Goal: Use online tool/utility: Utilize a website feature to perform a specific function

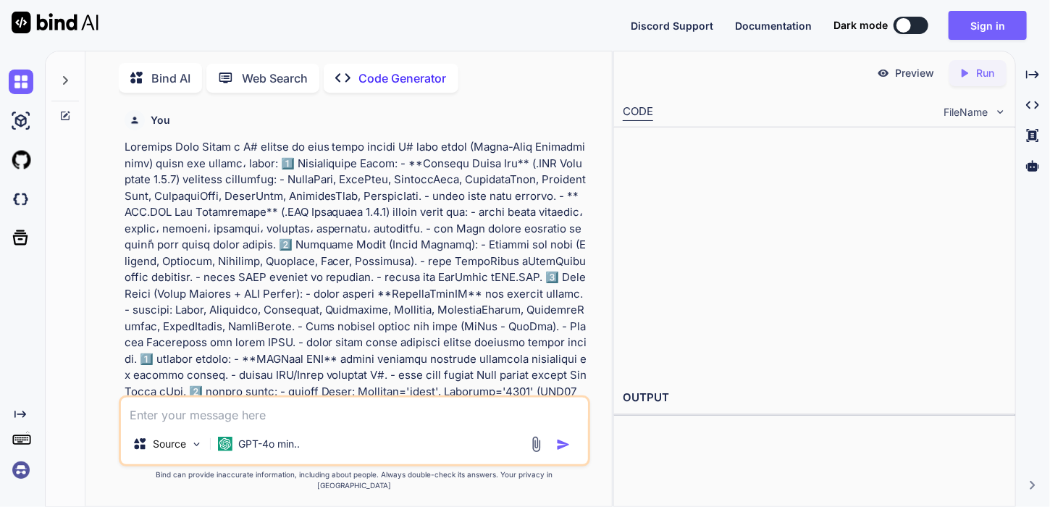
scroll to position [5, 0]
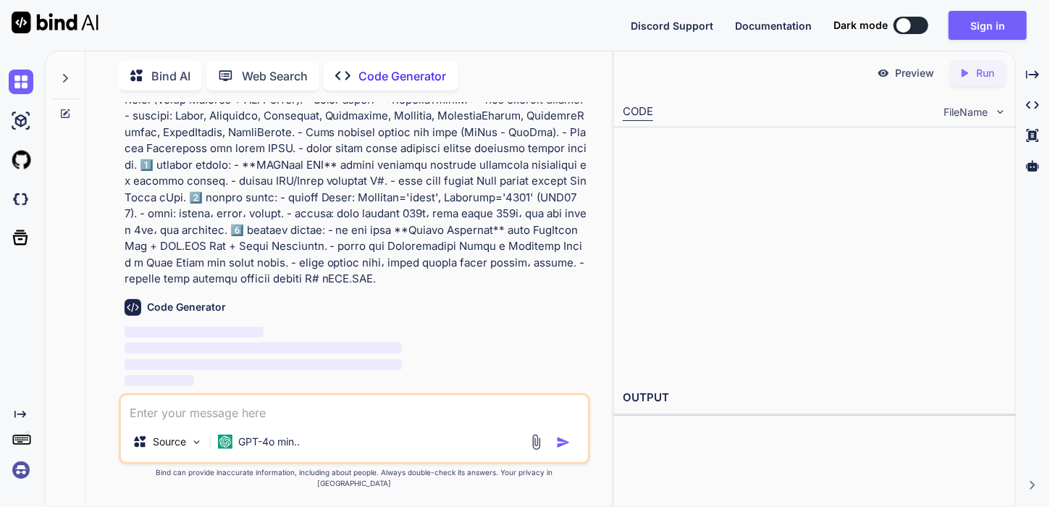
scroll to position [211, 0]
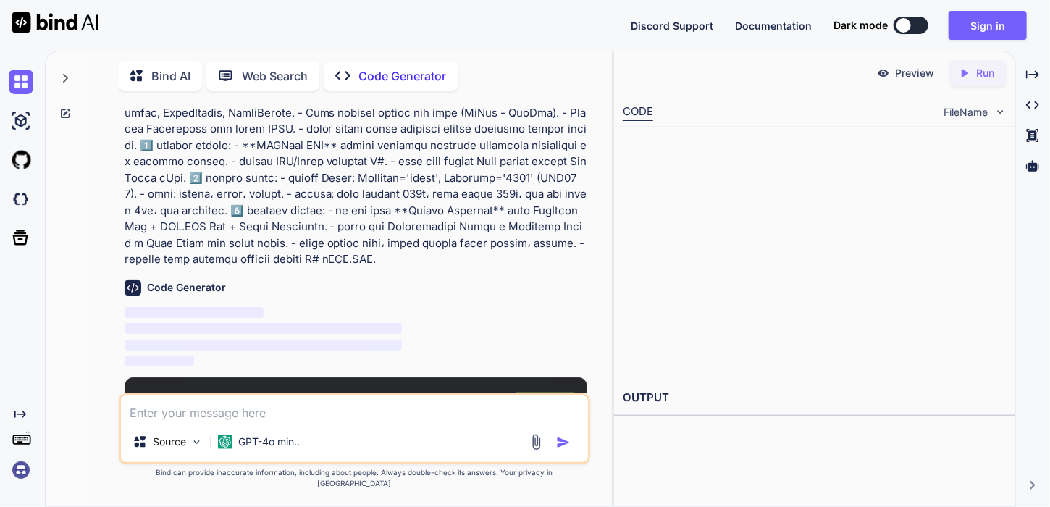
click at [529, 400] on span "Sign Up" at bounding box center [545, 407] width 39 height 14
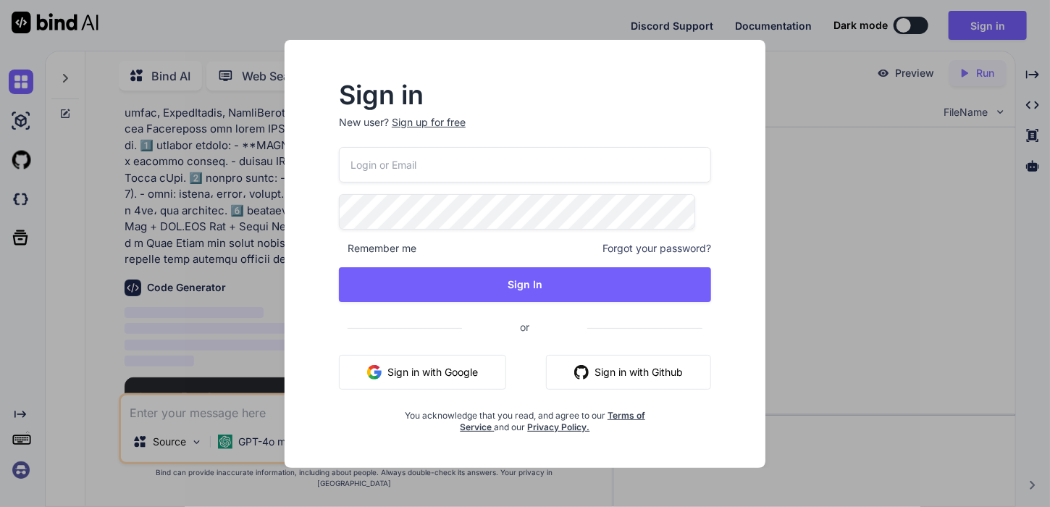
click at [393, 369] on button "Sign in with Google" at bounding box center [422, 372] width 167 height 35
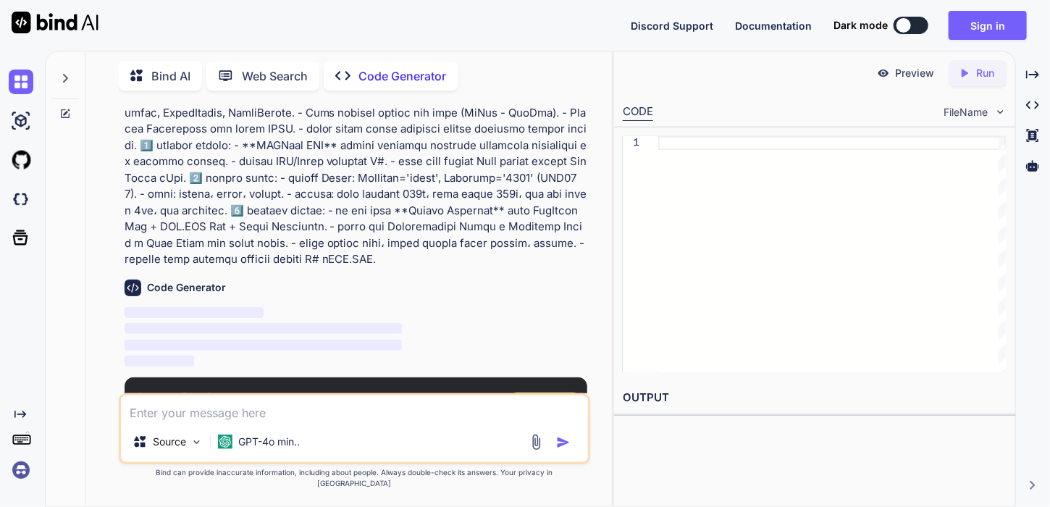
click at [540, 400] on span "Sign Up" at bounding box center [545, 407] width 39 height 14
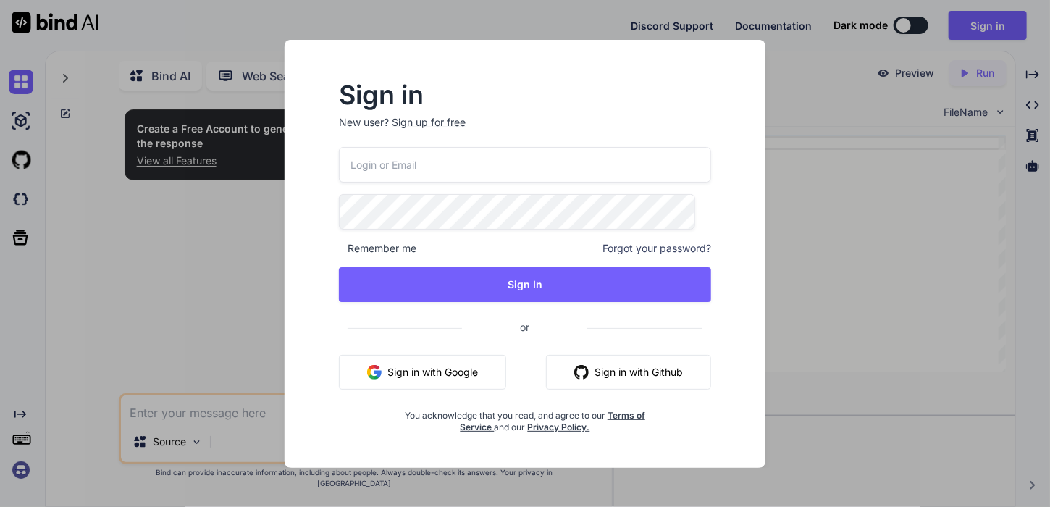
scroll to position [0, 0]
type textarea "x"
click at [404, 373] on button "Sign in with Google" at bounding box center [422, 372] width 167 height 35
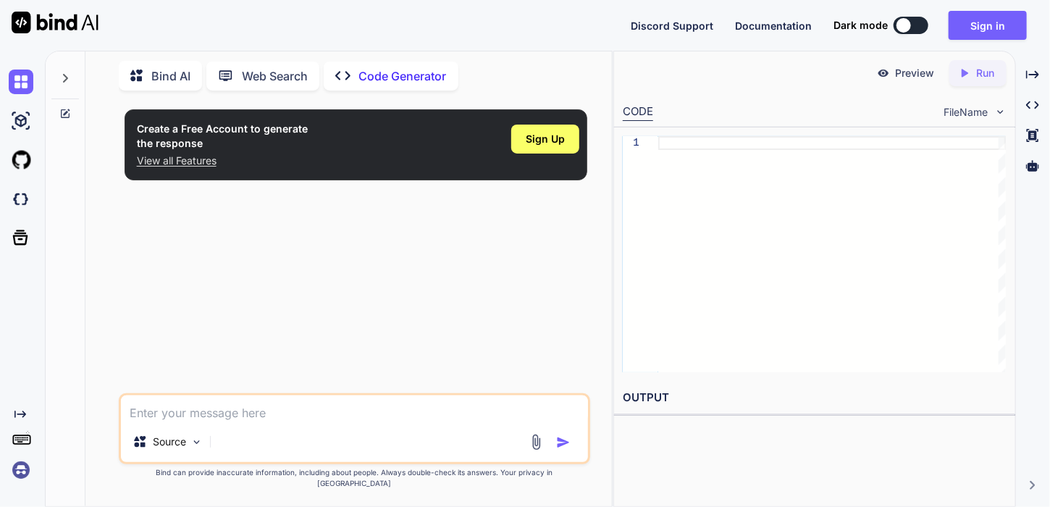
click at [301, 421] on textarea at bounding box center [355, 408] width 468 height 26
click at [314, 419] on textarea at bounding box center [355, 408] width 468 height 26
paste textarea "أريد مشروع متكامل C# ثلاث طبقات (Three-Tier Architecture) لمتجر بيع معسلات، بصي…"
type textarea "أريد مشروع متكامل C# ثلاث طبقات (Three-Tier Architecture) لمتجر بيع معسلات، بصي…"
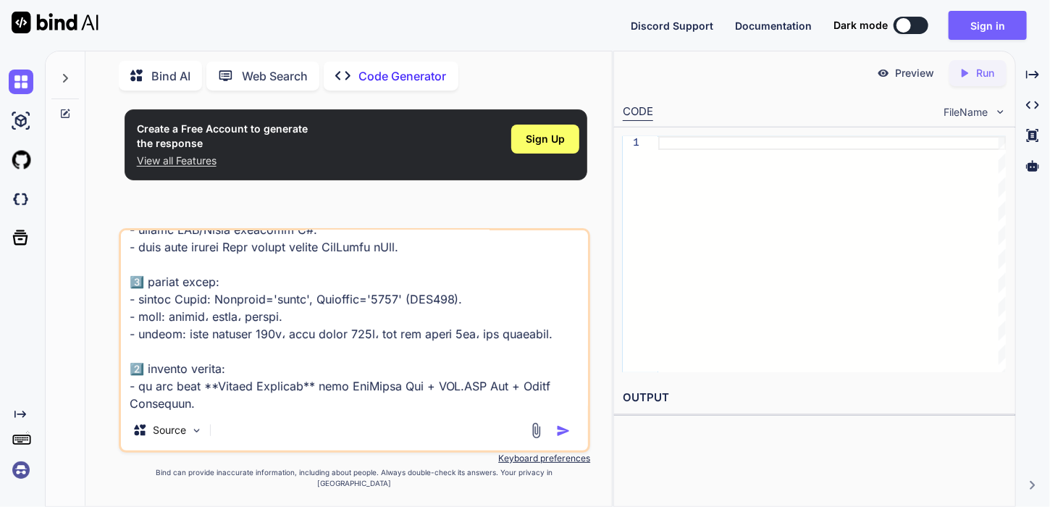
type textarea "x"
type textarea "أريد مشروع متكامل C# ثلاث طبقات (Three-Tier Architecture) لمتجر بيع معسلات، بصي…"
click at [562, 438] on img "button" at bounding box center [563, 431] width 14 height 14
click at [562, 437] on img "button" at bounding box center [563, 431] width 14 height 14
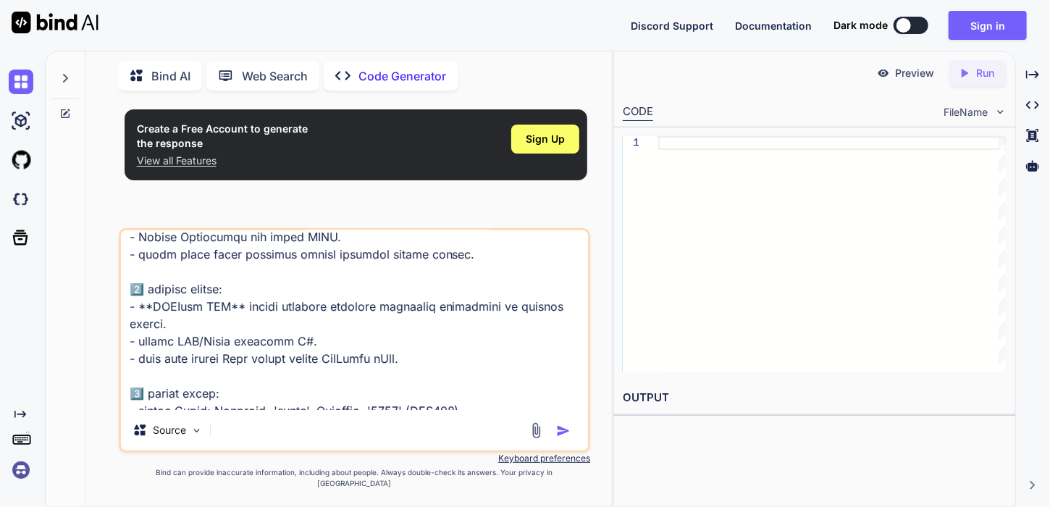
scroll to position [559, 0]
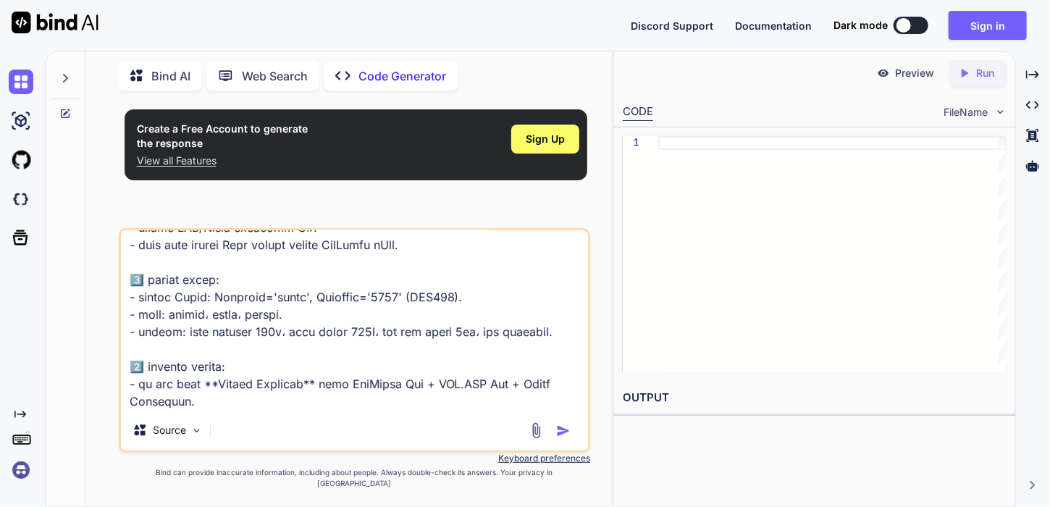
click at [565, 438] on img "button" at bounding box center [563, 431] width 14 height 14
click at [187, 445] on div "Source" at bounding box center [168, 430] width 82 height 29
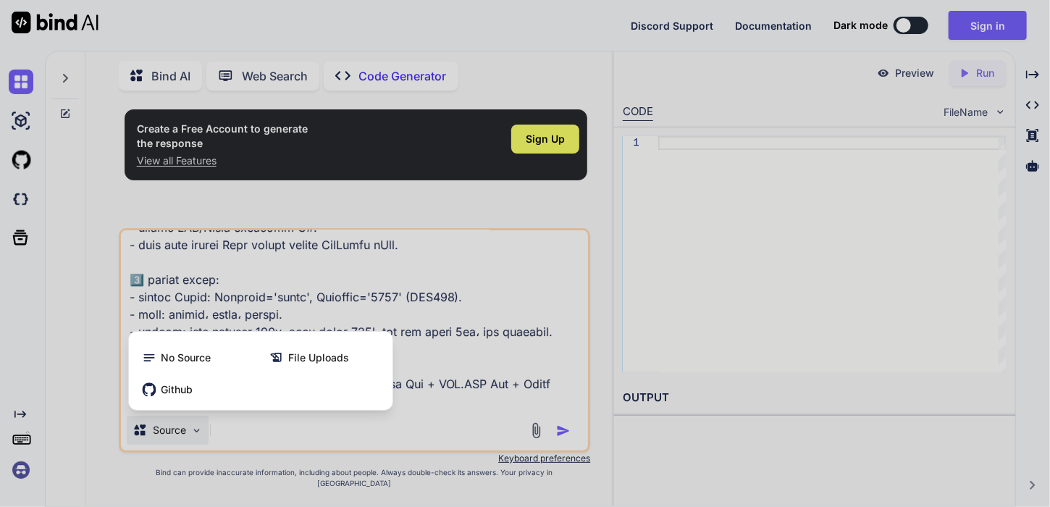
click at [197, 444] on div at bounding box center [525, 253] width 1050 height 507
type textarea "x"
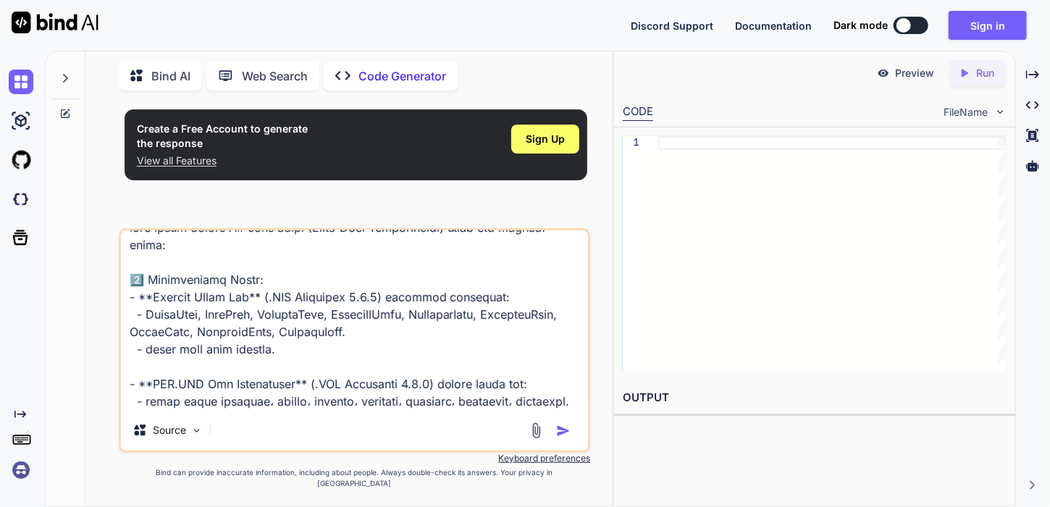
scroll to position [0, 0]
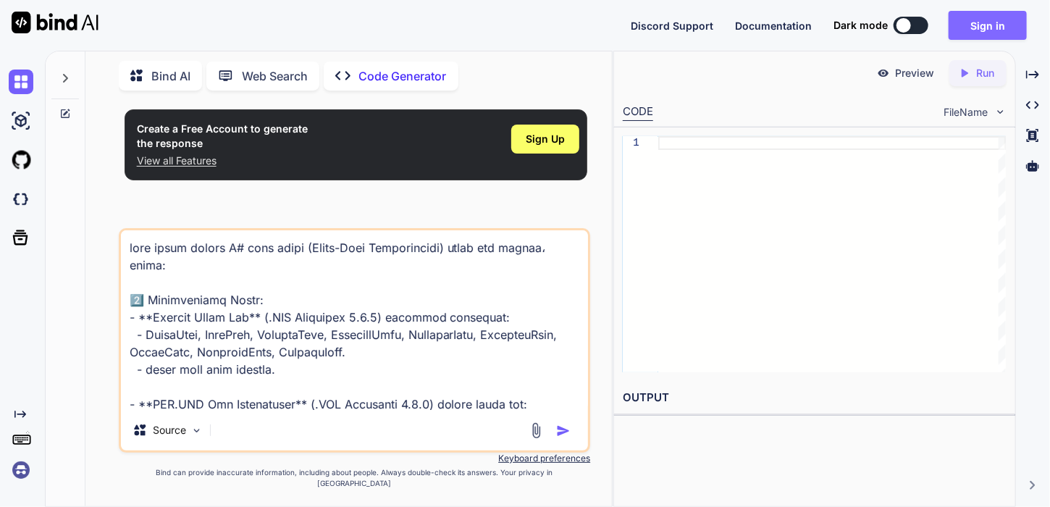
click at [999, 25] on button "Sign in" at bounding box center [988, 25] width 78 height 29
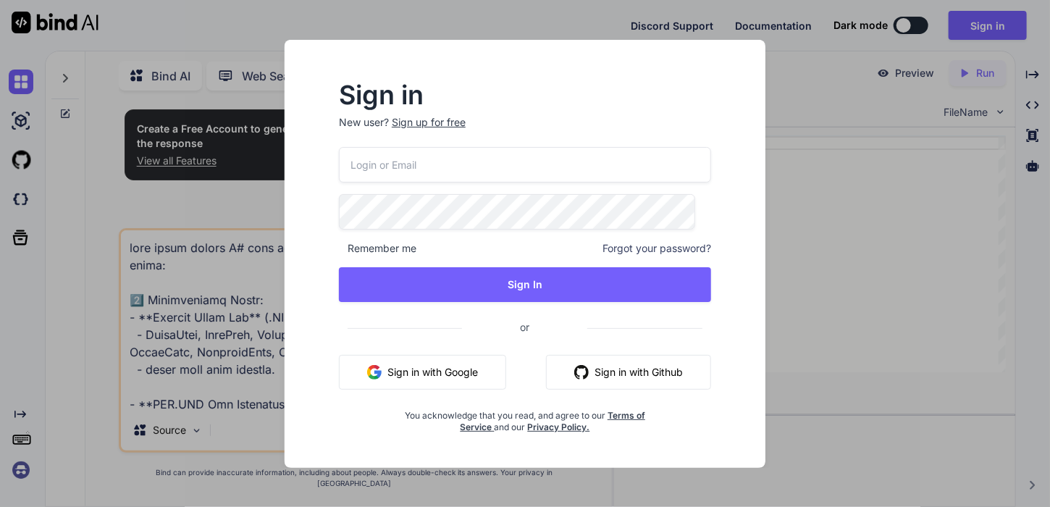
click at [434, 372] on button "Sign in with Google" at bounding box center [422, 372] width 167 height 35
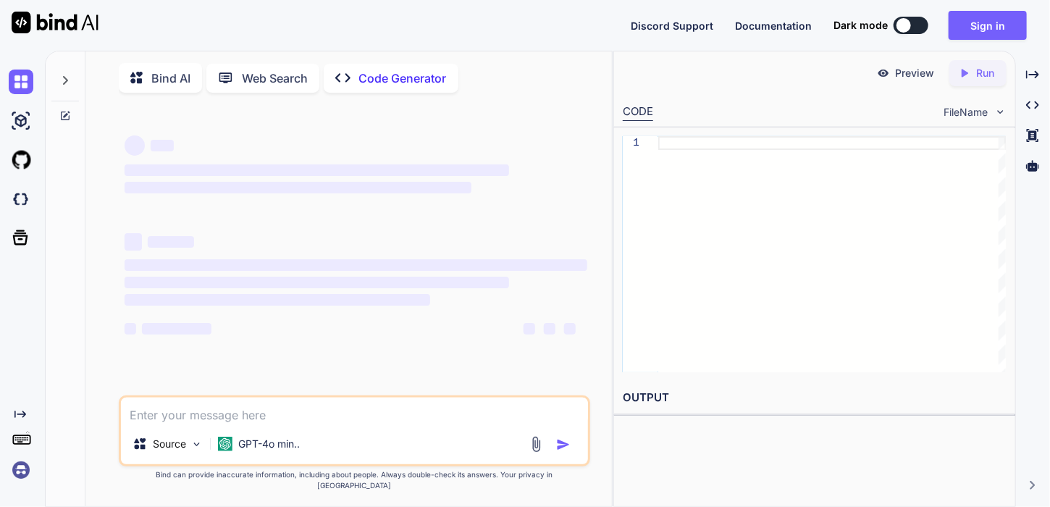
type textarea "x"
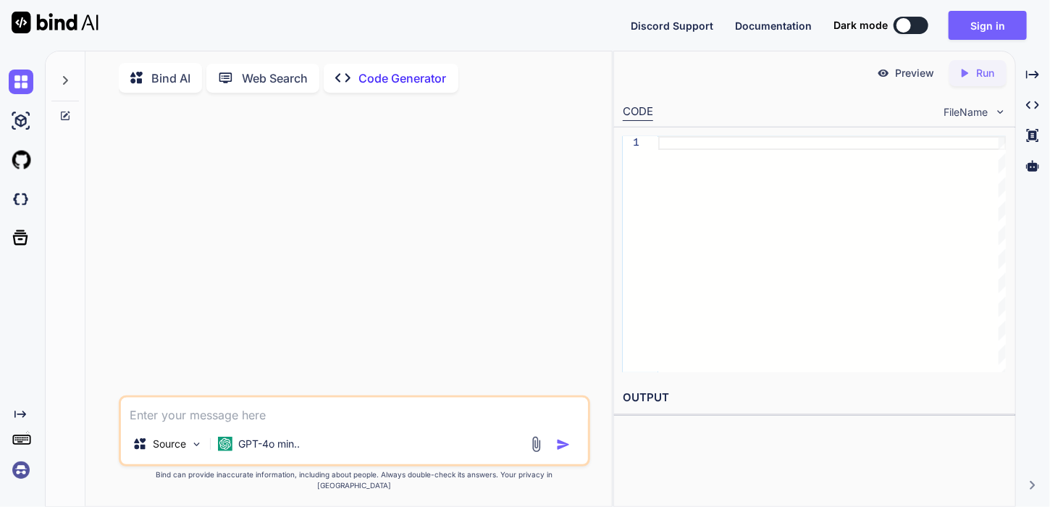
type textarea "أريد مشروع متكامل C# ثلاث طبقات (Three-Tier Architecture) لمتجر بيع معسلات، بصي…"
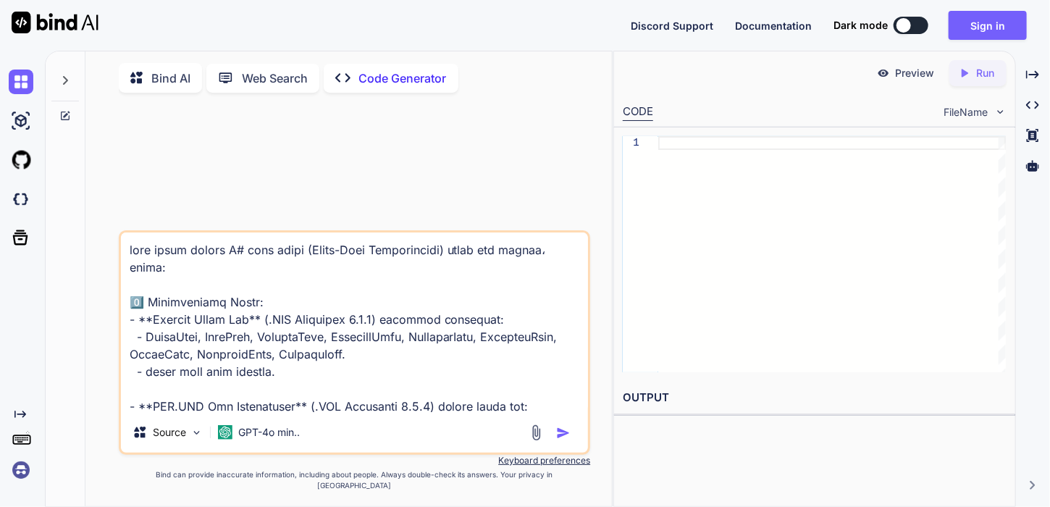
scroll to position [557, 0]
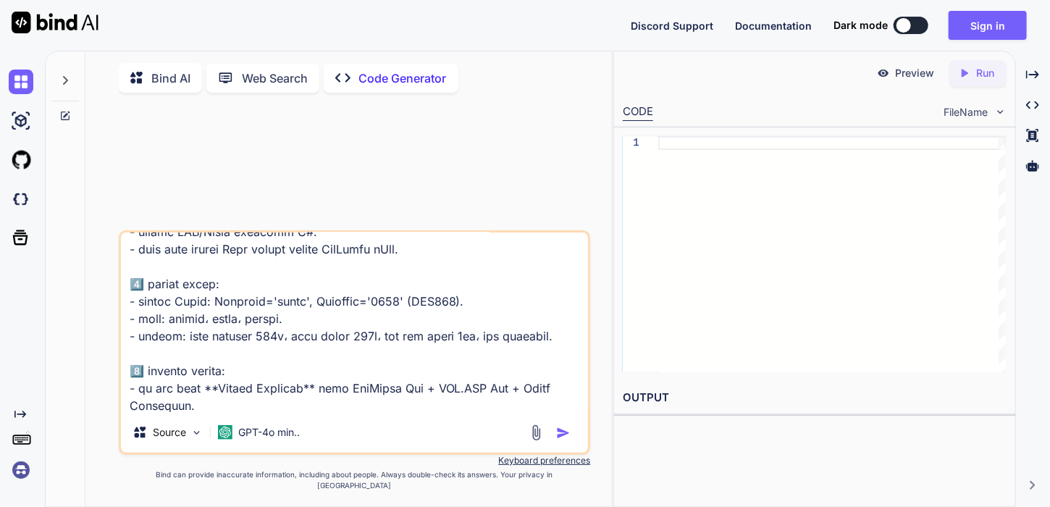
type textarea "x"
type textarea "أريد مشروع متكامل C# ثلاث طبقات (Three-Tier Architecture) لمتجر بيع معسلات، بصي…"
click at [568, 440] on img "button" at bounding box center [563, 433] width 14 height 14
type textarea "x"
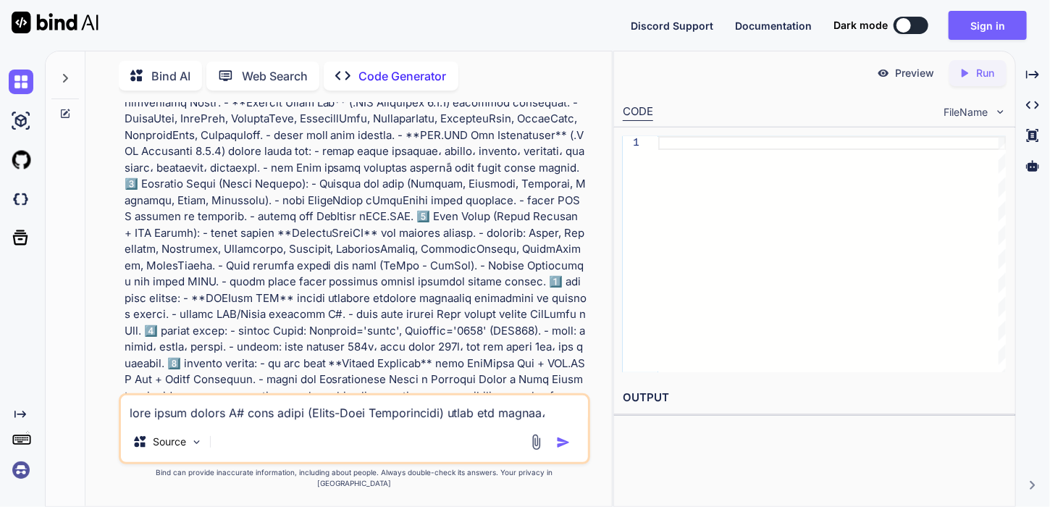
scroll to position [211, 0]
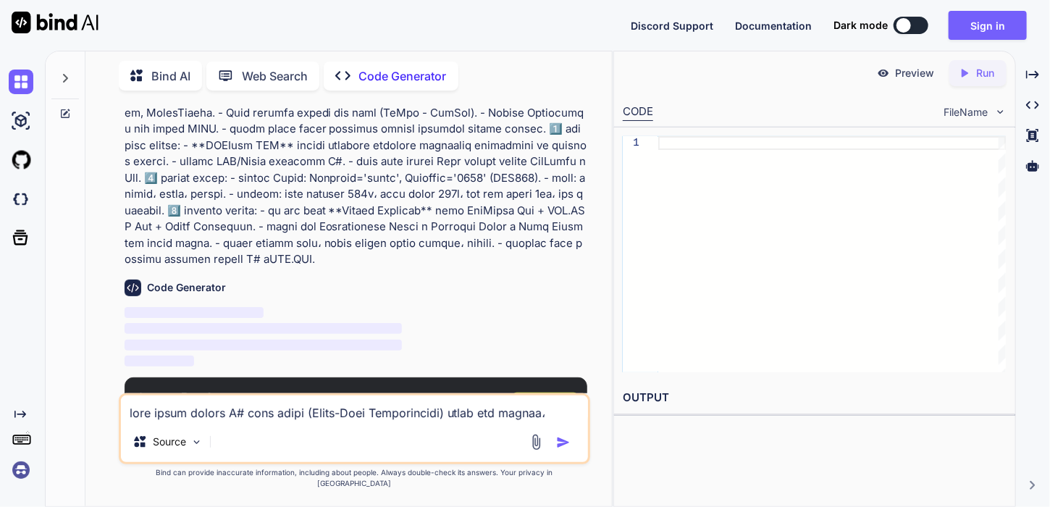
click at [559, 400] on span "Sign Up" at bounding box center [545, 407] width 39 height 14
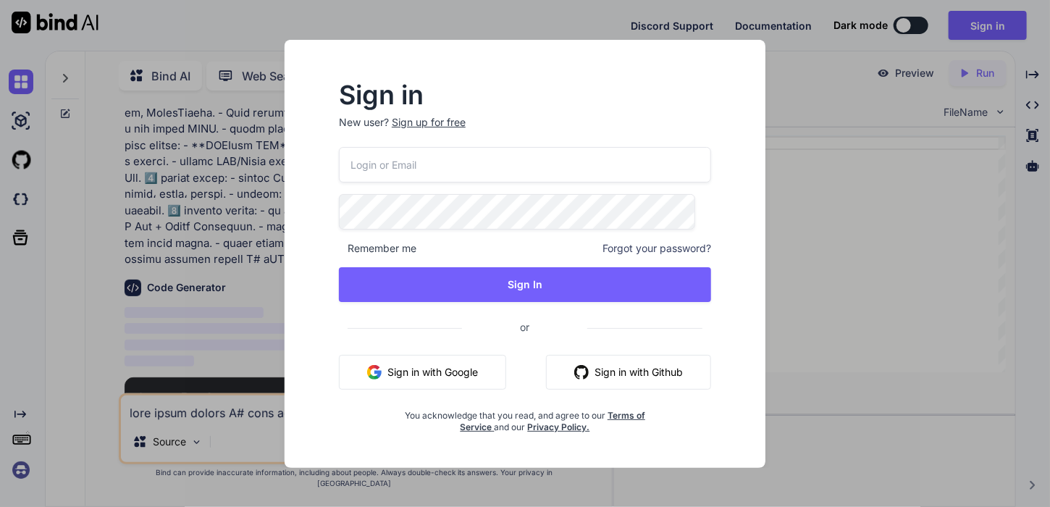
click at [440, 377] on button "Sign in with Google" at bounding box center [422, 372] width 167 height 35
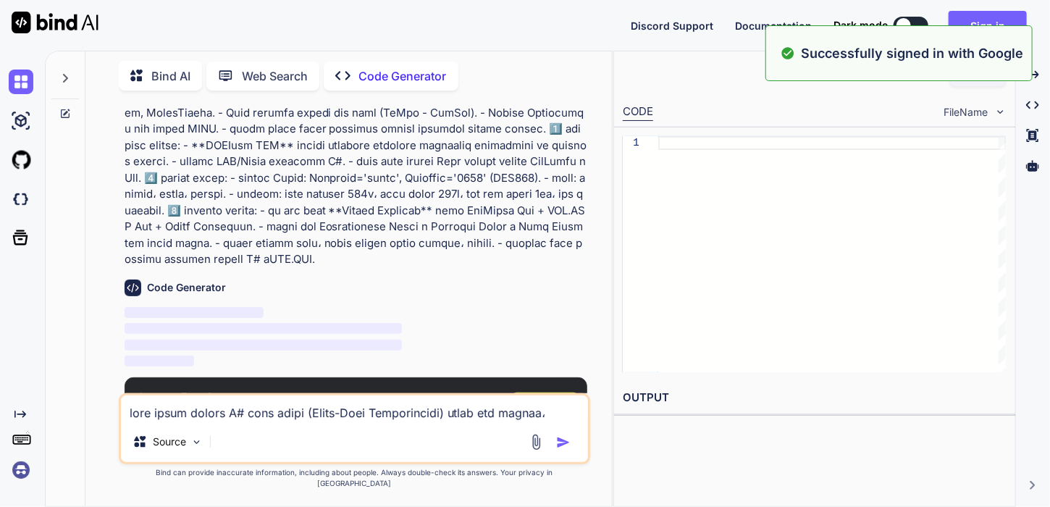
click at [853, 67] on div "Successfully signed in with Google" at bounding box center [898, 53] width 267 height 56
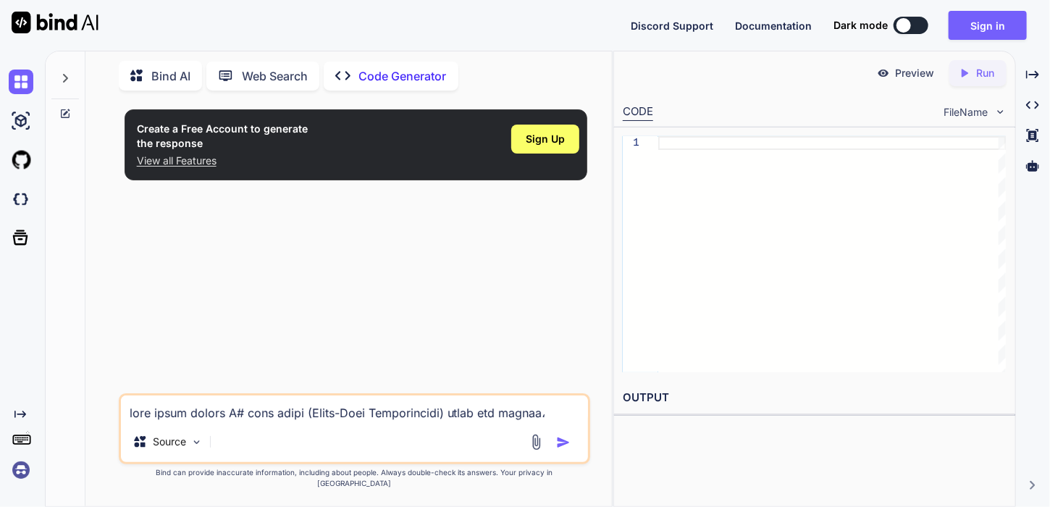
scroll to position [0, 0]
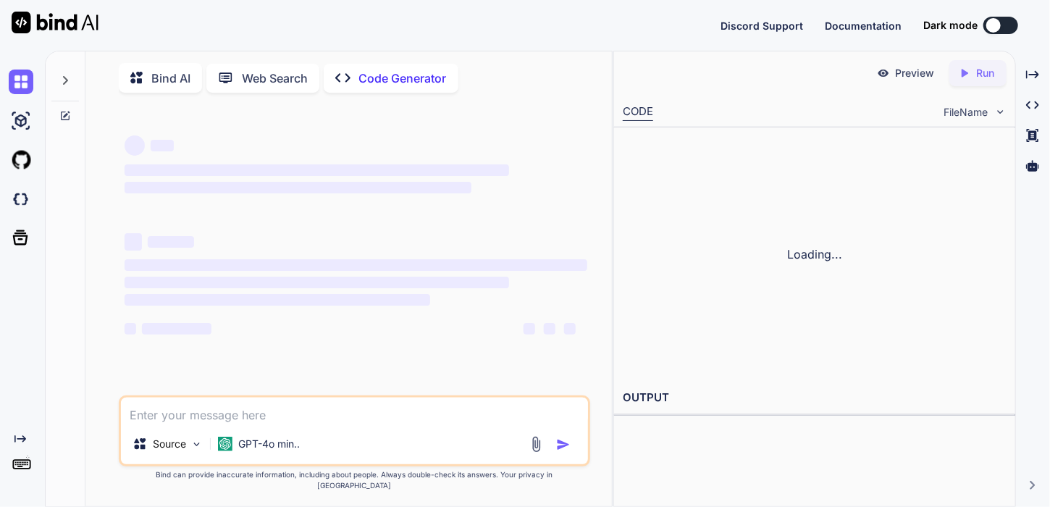
type textarea "x"
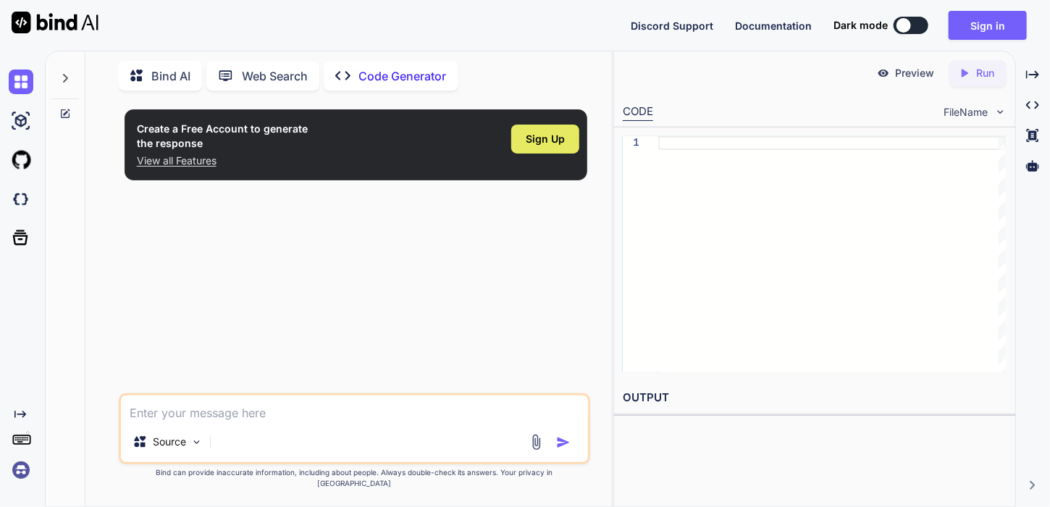
click at [525, 133] on div "Sign Up" at bounding box center [545, 139] width 68 height 29
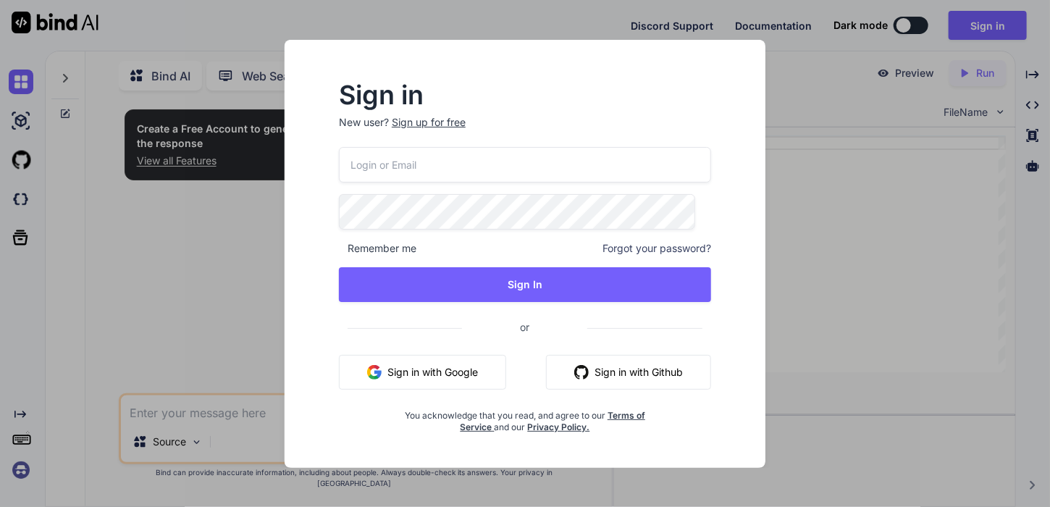
click at [432, 361] on button "Sign in with Google" at bounding box center [422, 372] width 167 height 35
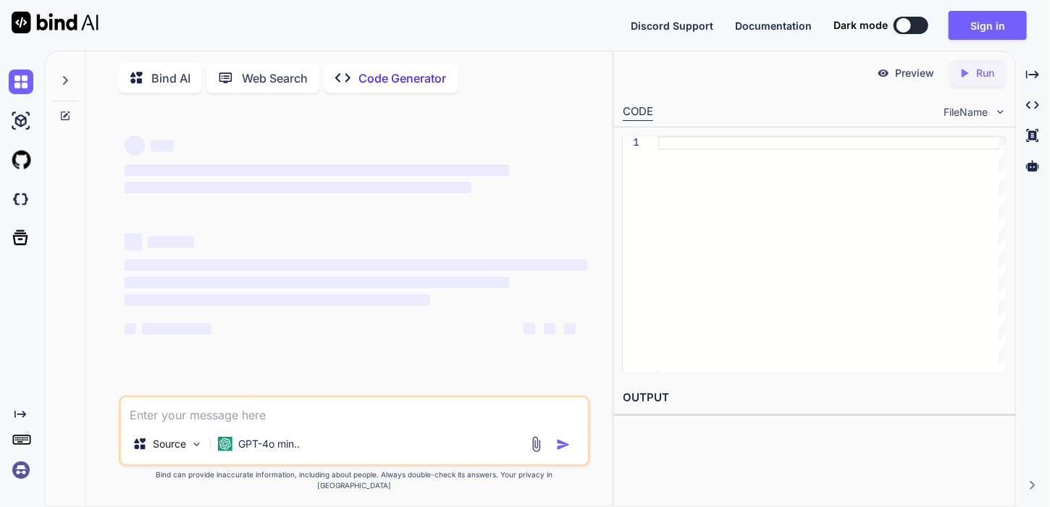
scroll to position [5, 0]
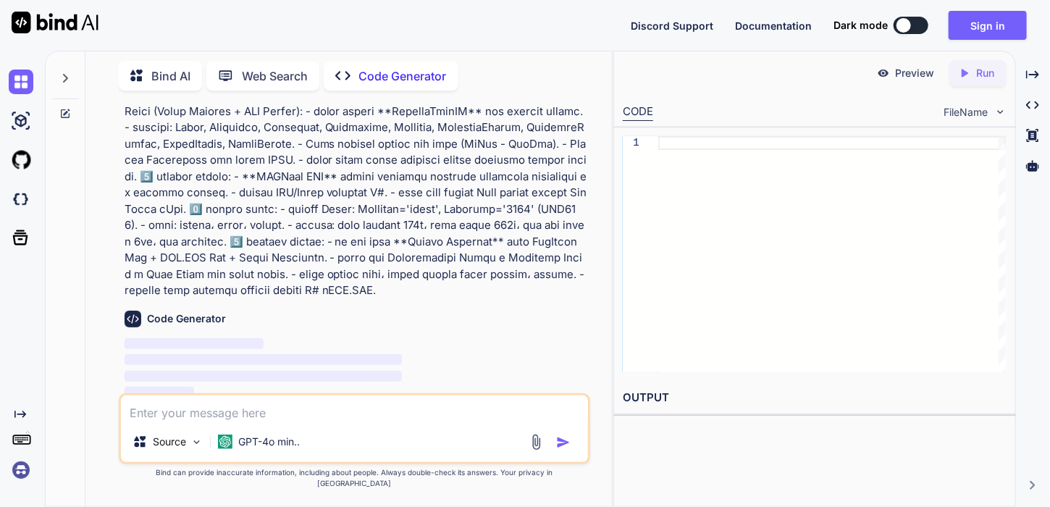
scroll to position [211, 0]
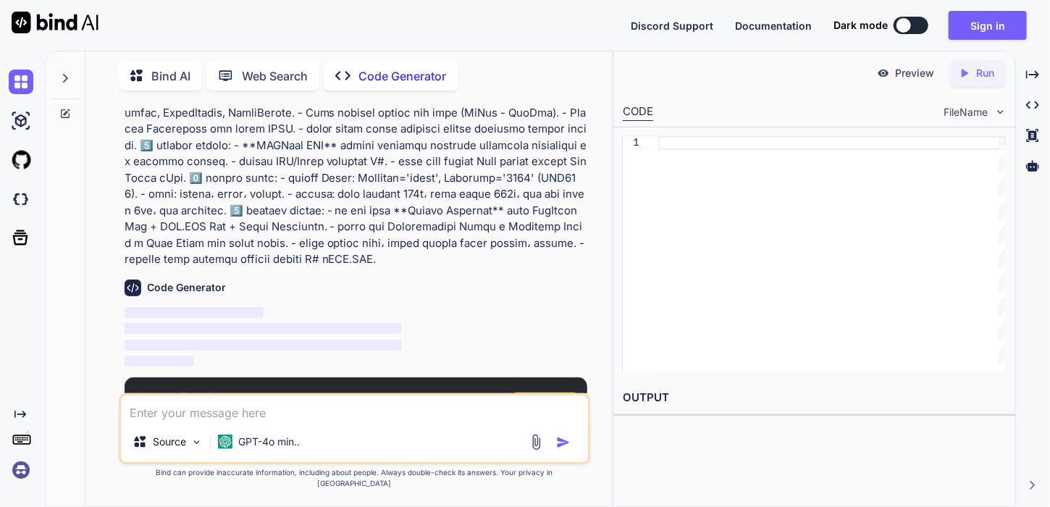
type textarea "x"
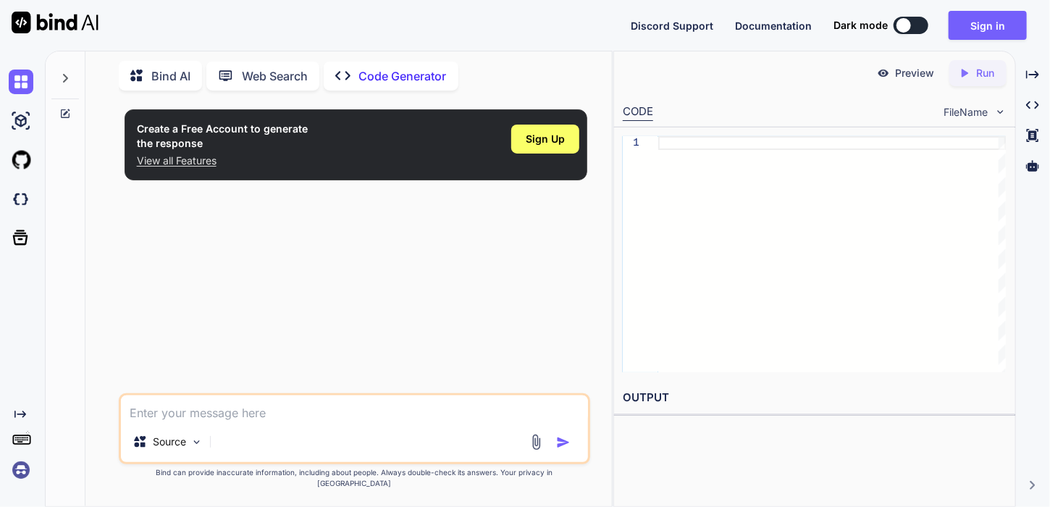
click at [167, 161] on p "View all Features" at bounding box center [222, 160] width 171 height 14
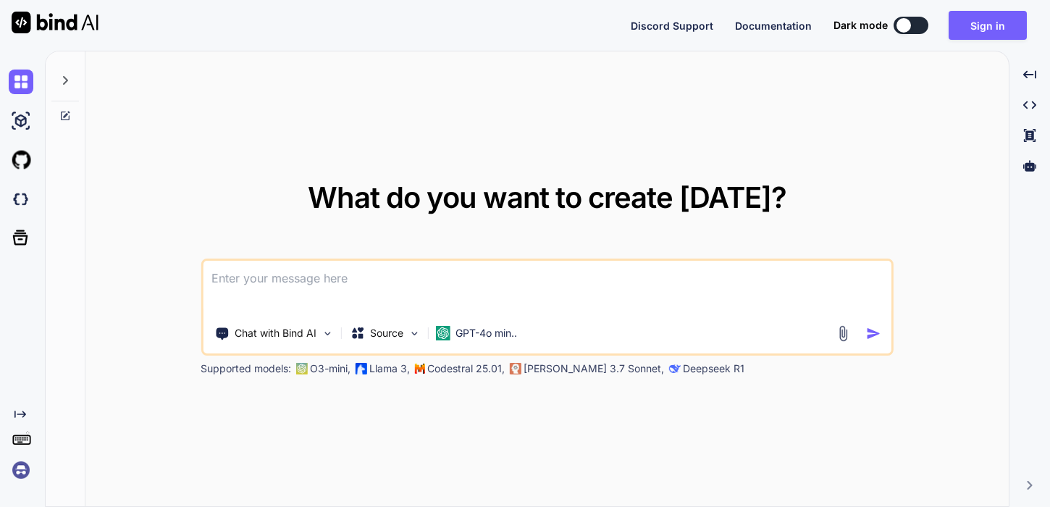
type textarea "x"
paste textarea
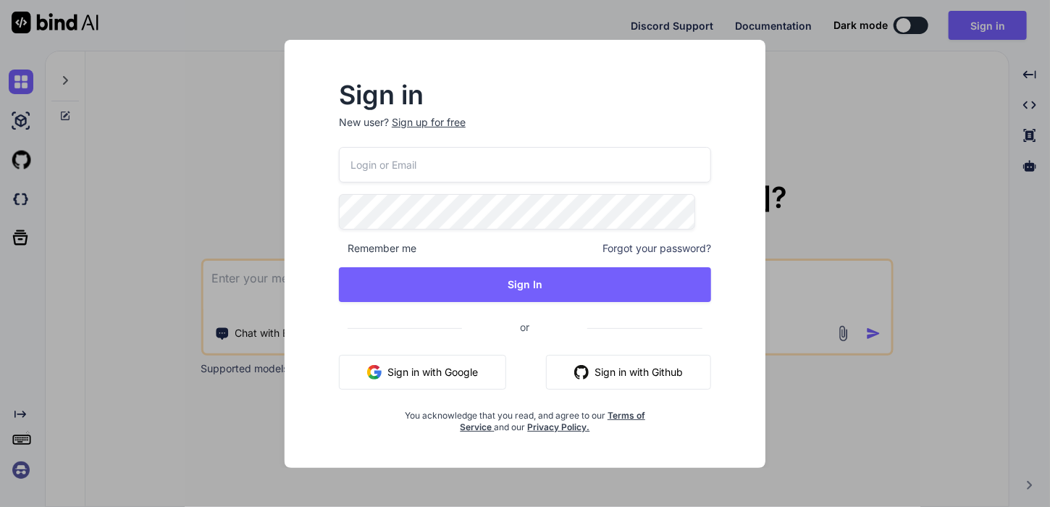
click at [415, 363] on button "Sign in with Google" at bounding box center [422, 372] width 167 height 35
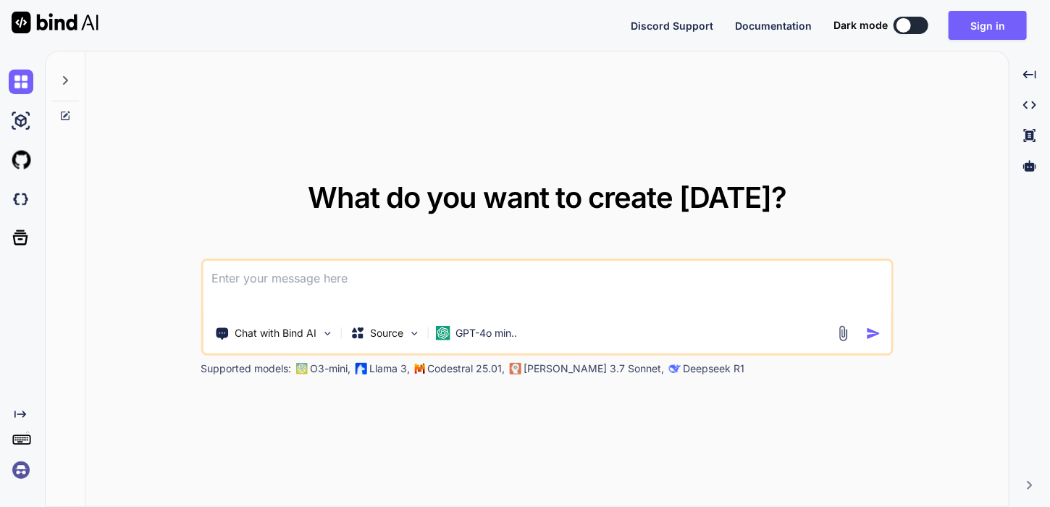
click at [356, 292] on textarea at bounding box center [547, 288] width 688 height 54
paste textarea
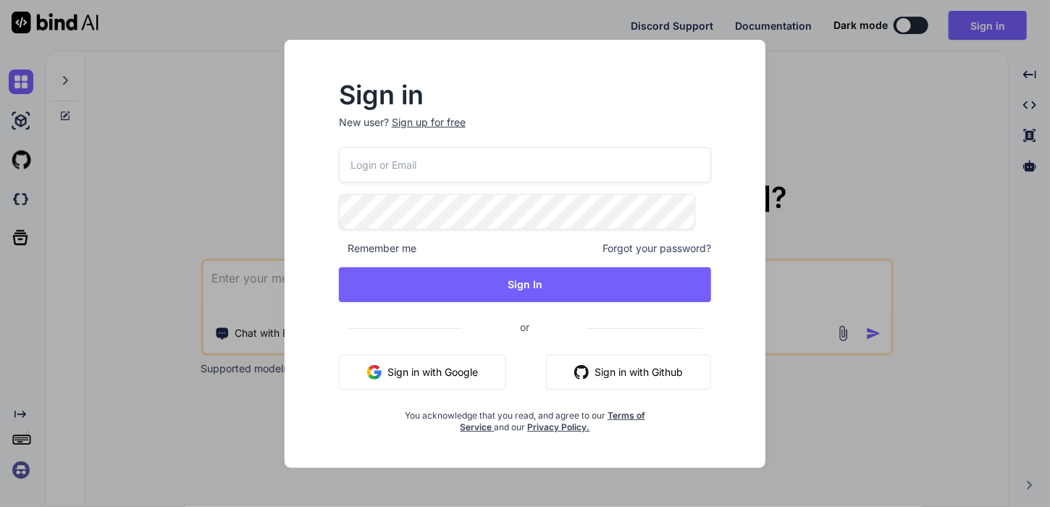
click at [261, 292] on div "Sign in New user? Sign up for free Remember me Forgot your password? Sign In or…" at bounding box center [525, 253] width 1050 height 507
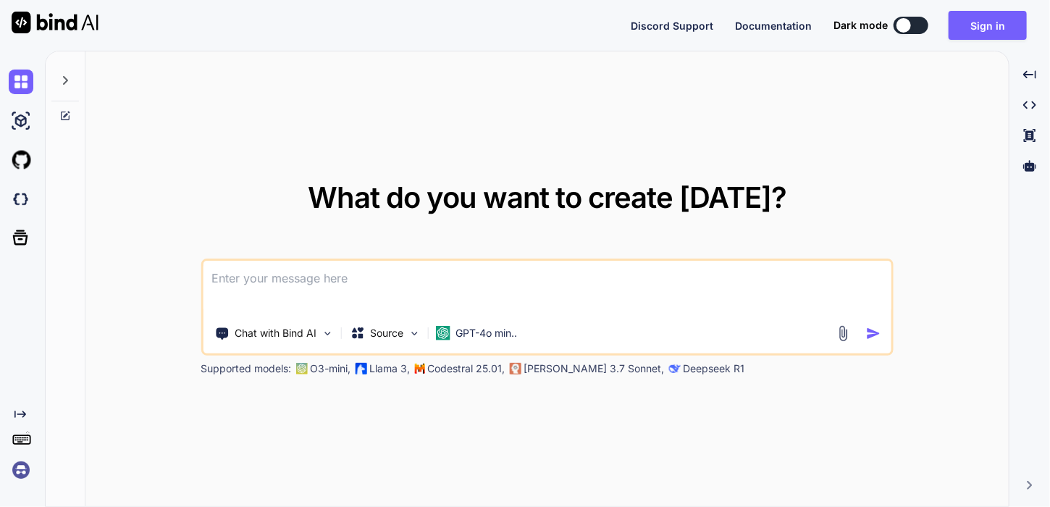
click at [261, 292] on textarea at bounding box center [547, 288] width 688 height 54
paste textarea
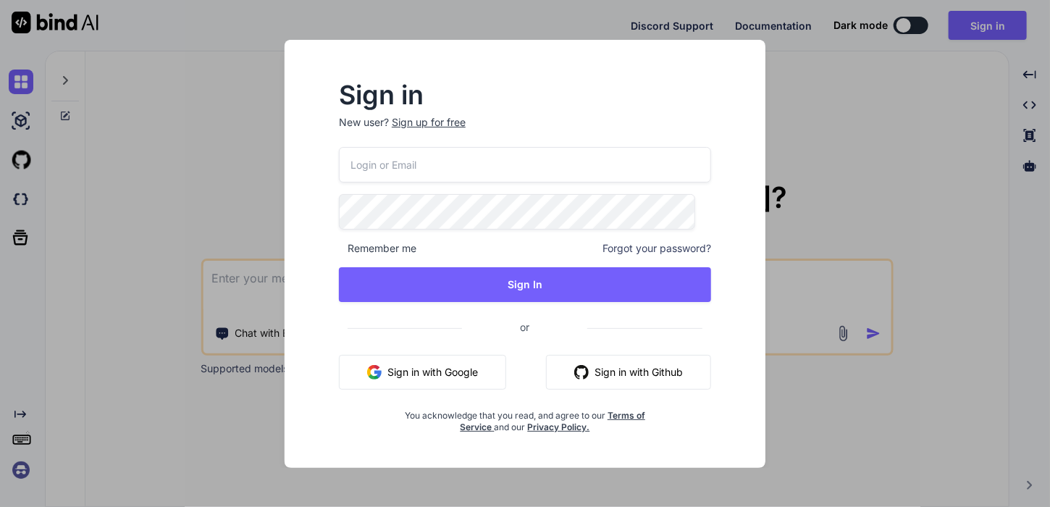
click at [535, 169] on input "email" at bounding box center [525, 164] width 372 height 35
type input "[PERSON_NAME]"
type textarea "x"
type input "[EMAIL_ADDRESS][DOMAIN_NAME]"
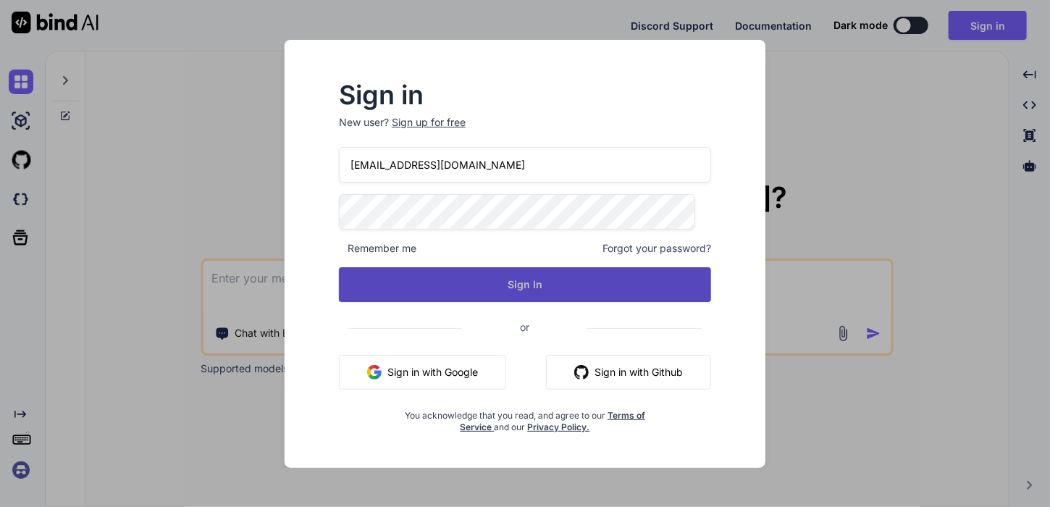
click at [499, 286] on button "Sign In" at bounding box center [525, 284] width 372 height 35
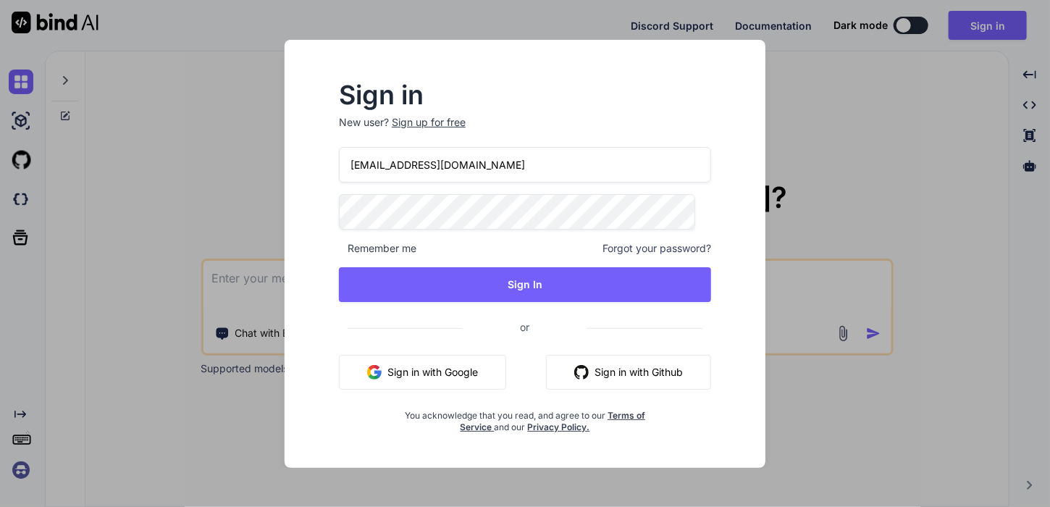
click at [469, 367] on button "Sign in with Google" at bounding box center [422, 372] width 167 height 35
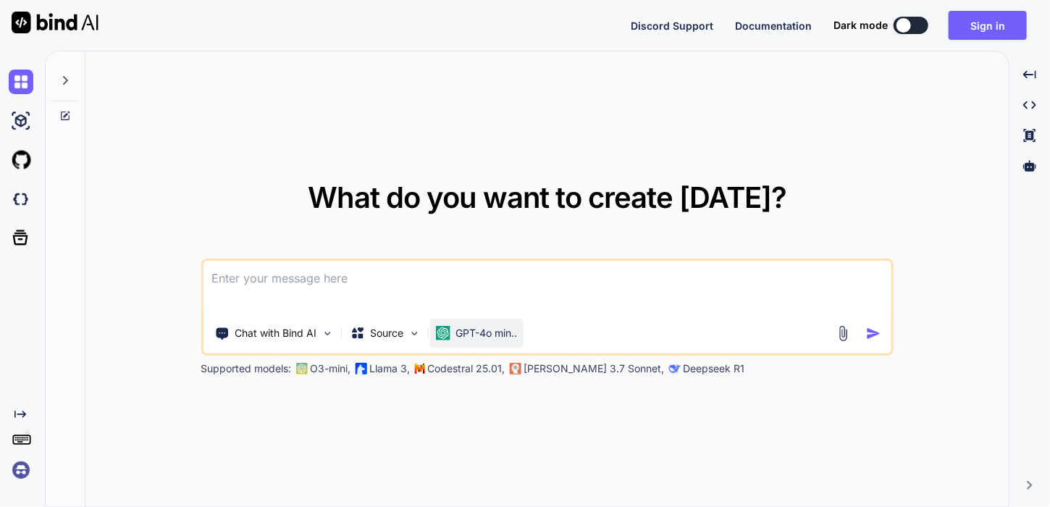
click at [462, 330] on p "GPT-4o min.." at bounding box center [486, 333] width 62 height 14
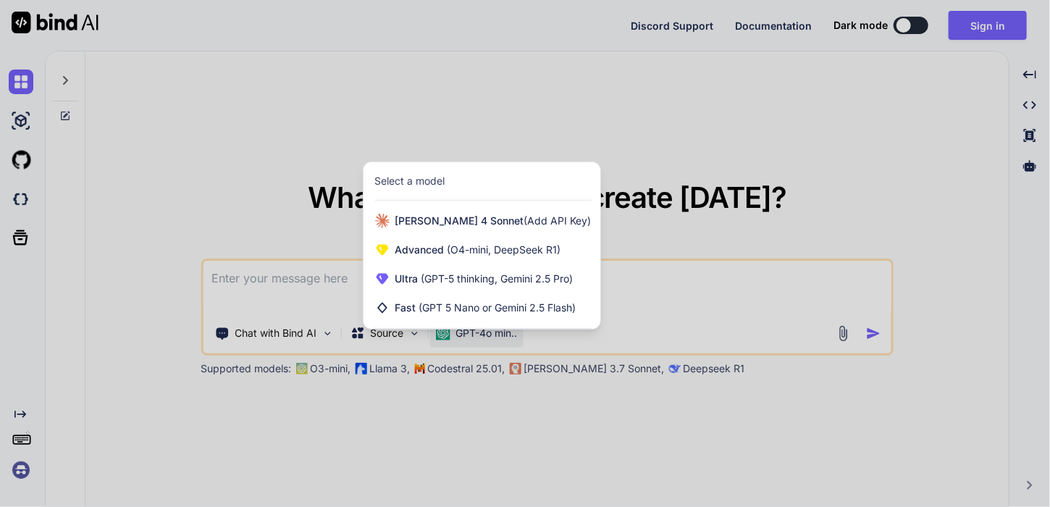
click at [307, 306] on div at bounding box center [525, 253] width 1050 height 507
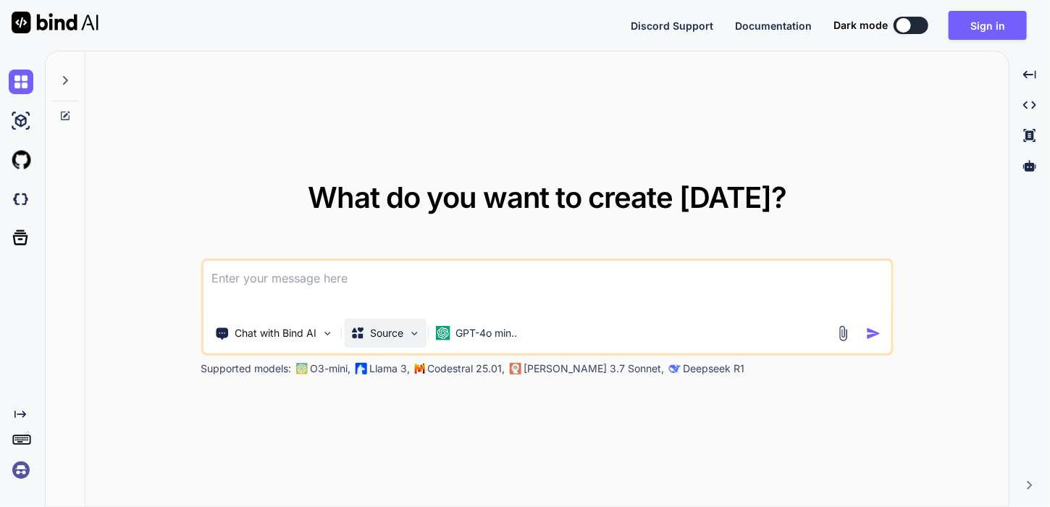
click at [371, 332] on p "Source" at bounding box center [386, 333] width 33 height 14
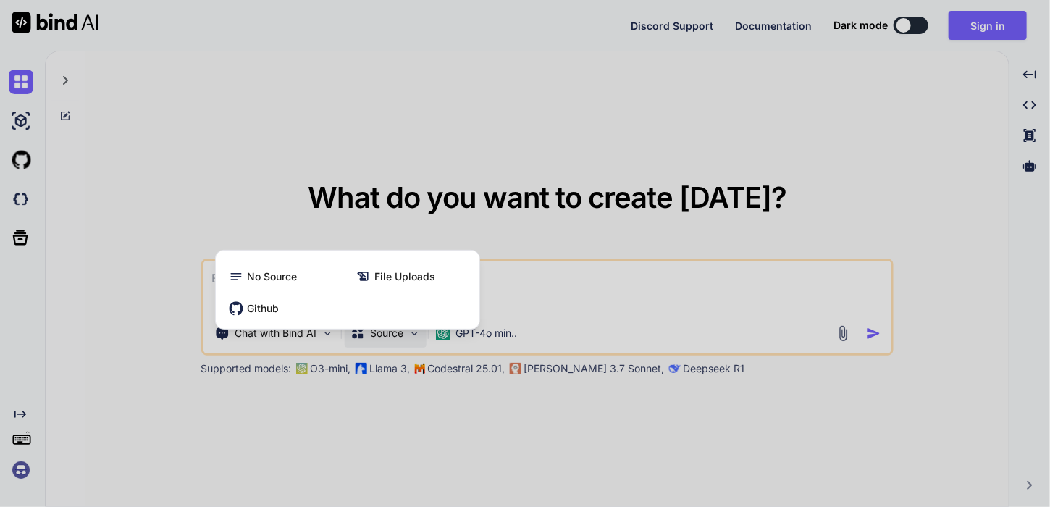
click at [371, 332] on div at bounding box center [525, 253] width 1050 height 507
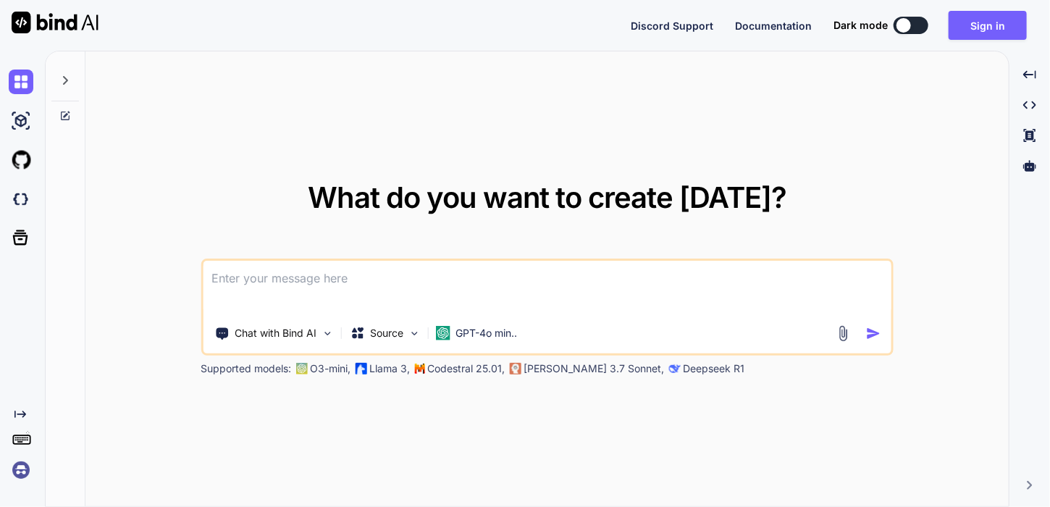
click at [299, 281] on textarea at bounding box center [547, 288] width 688 height 54
type textarea "x"
